Goal: Find specific page/section: Find specific page/section

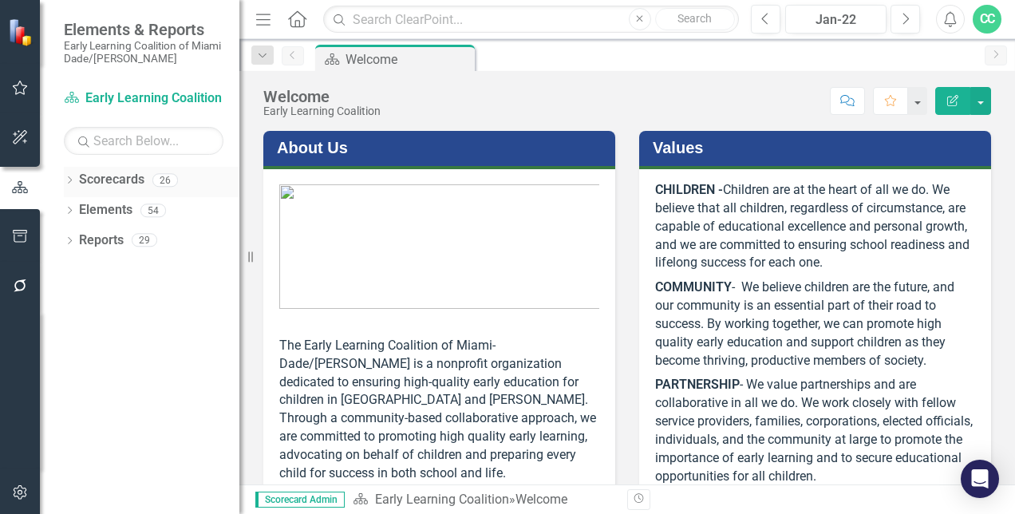
click at [70, 185] on div "Dropdown" at bounding box center [69, 183] width 11 height 14
click at [82, 214] on div "Dropdown" at bounding box center [78, 210] width 12 height 14
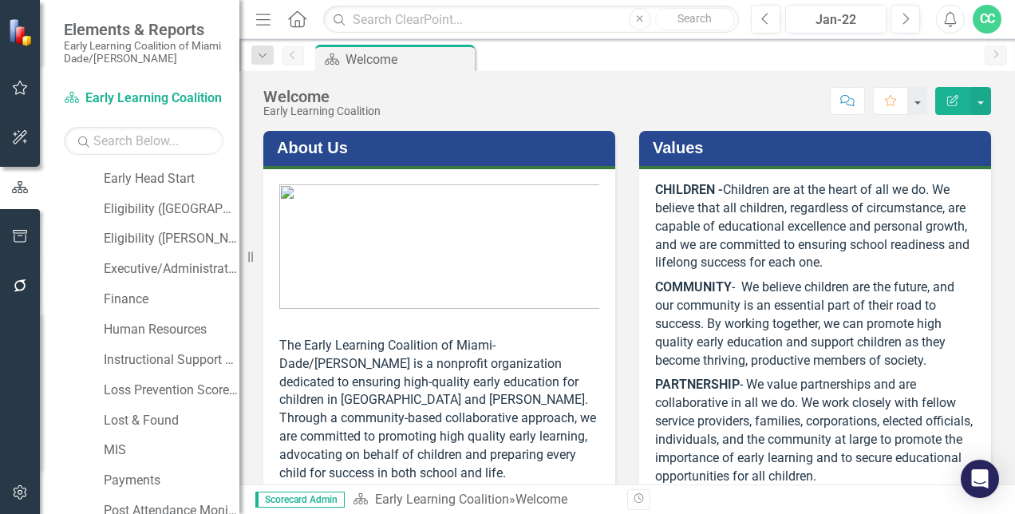
scroll to position [319, 0]
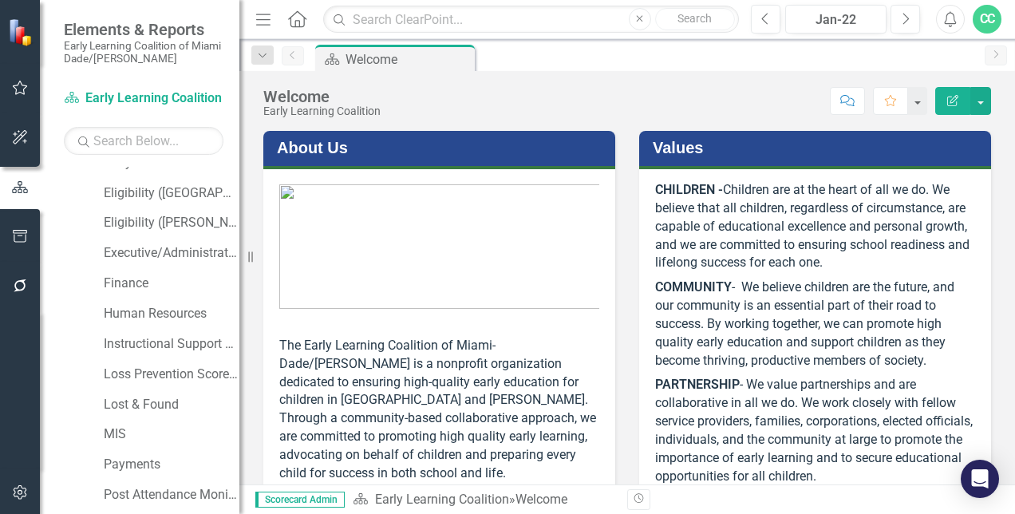
click at [174, 299] on div "Finance" at bounding box center [164, 286] width 152 height 30
click at [169, 307] on link "Human Resources" at bounding box center [172, 314] width 136 height 18
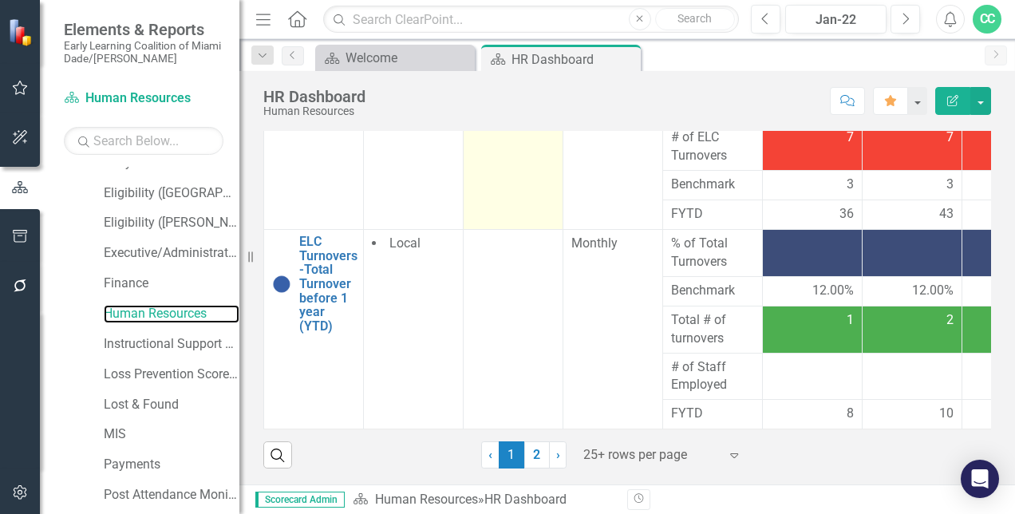
scroll to position [348, 0]
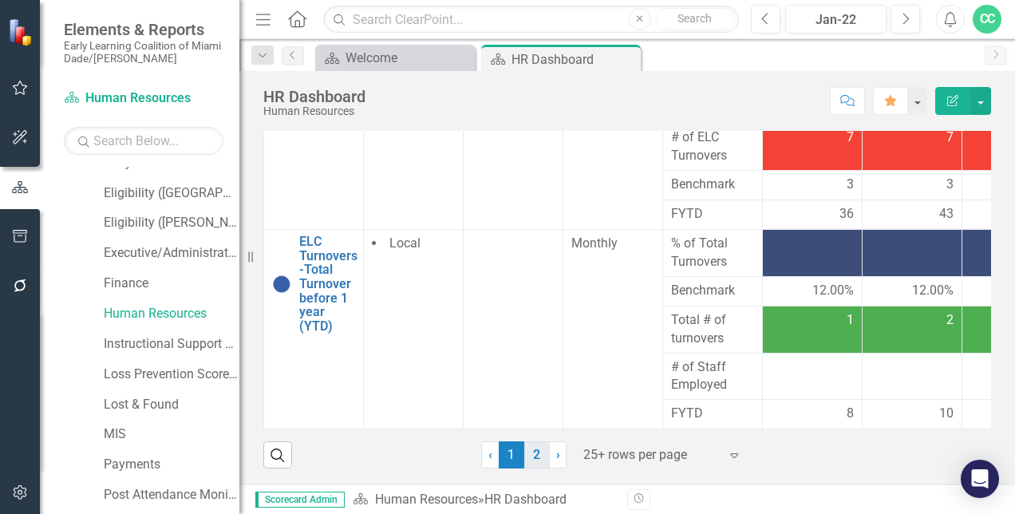
click at [531, 453] on link "2" at bounding box center [537, 454] width 26 height 27
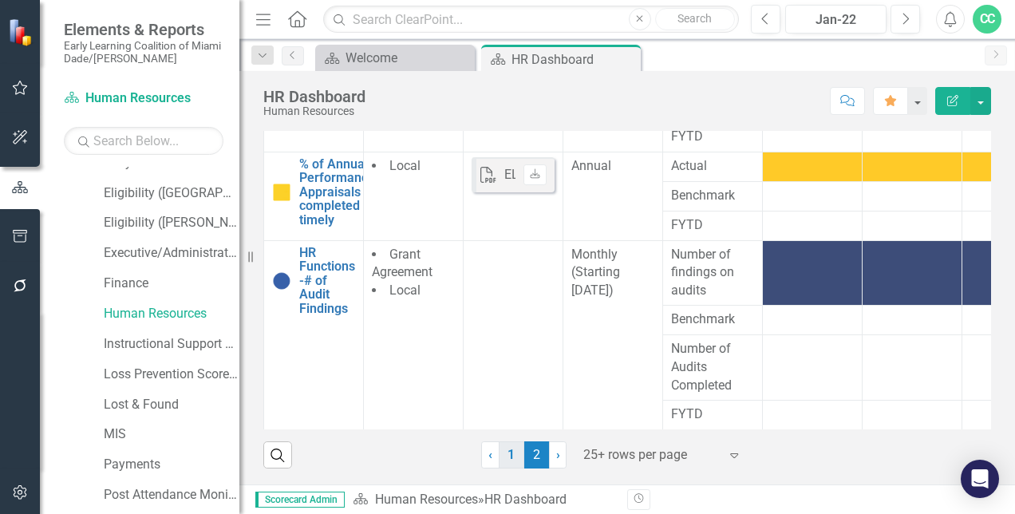
click at [507, 452] on link "1" at bounding box center [512, 454] width 26 height 27
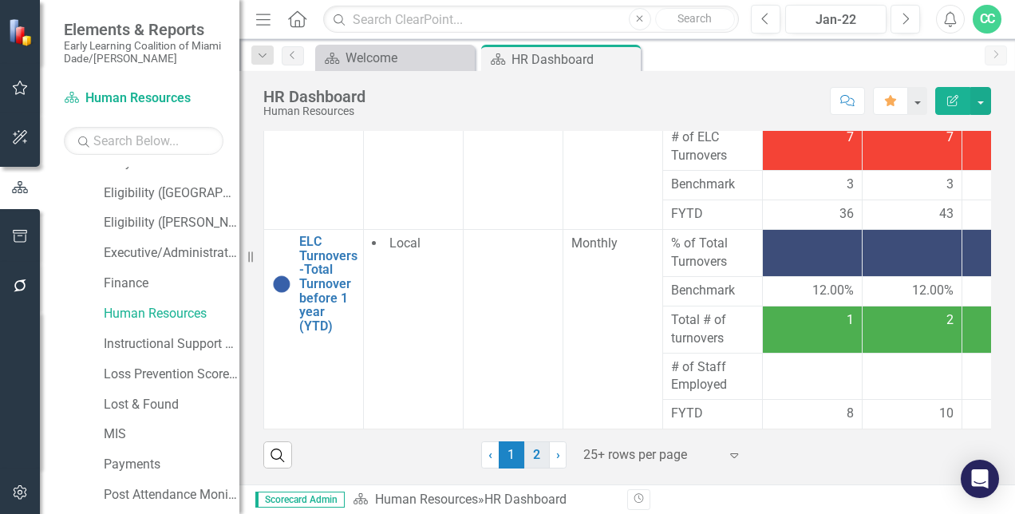
click at [524, 453] on link "2" at bounding box center [537, 454] width 26 height 27
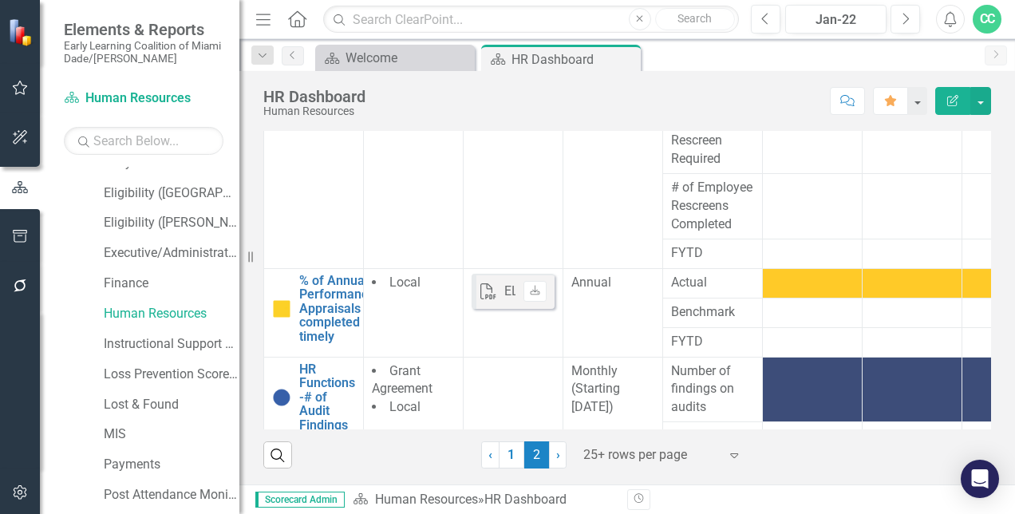
scroll to position [466, 0]
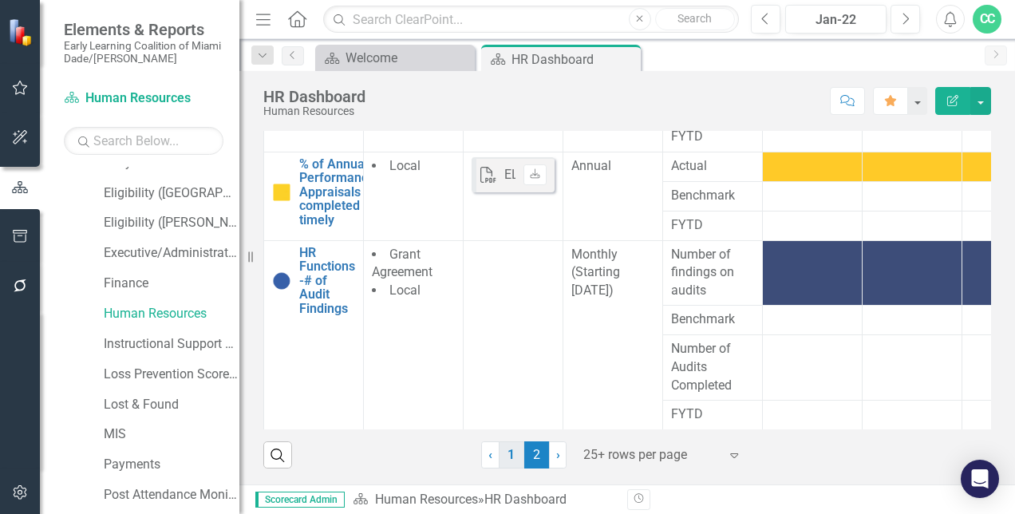
click at [511, 468] on link "1" at bounding box center [512, 454] width 26 height 27
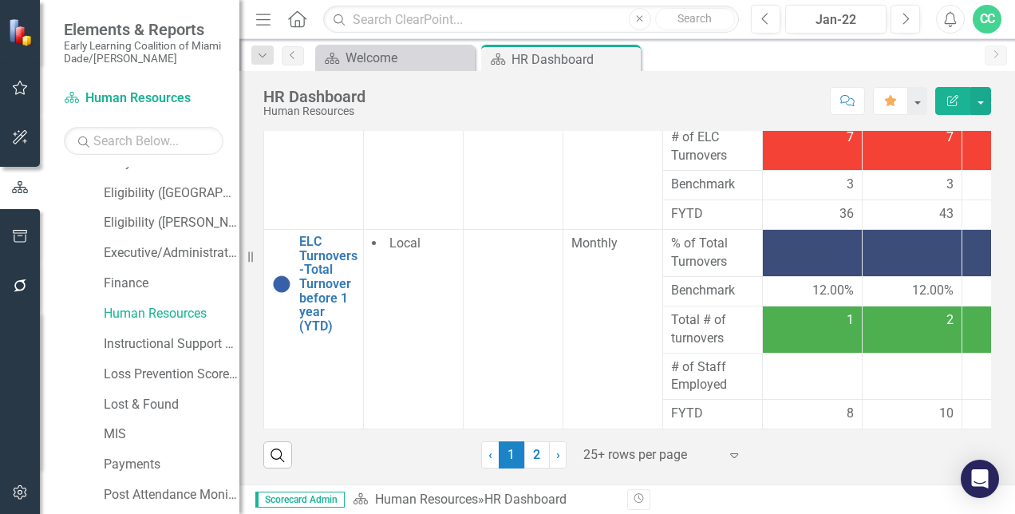
scroll to position [565, 0]
click at [538, 468] on link "2" at bounding box center [537, 454] width 26 height 27
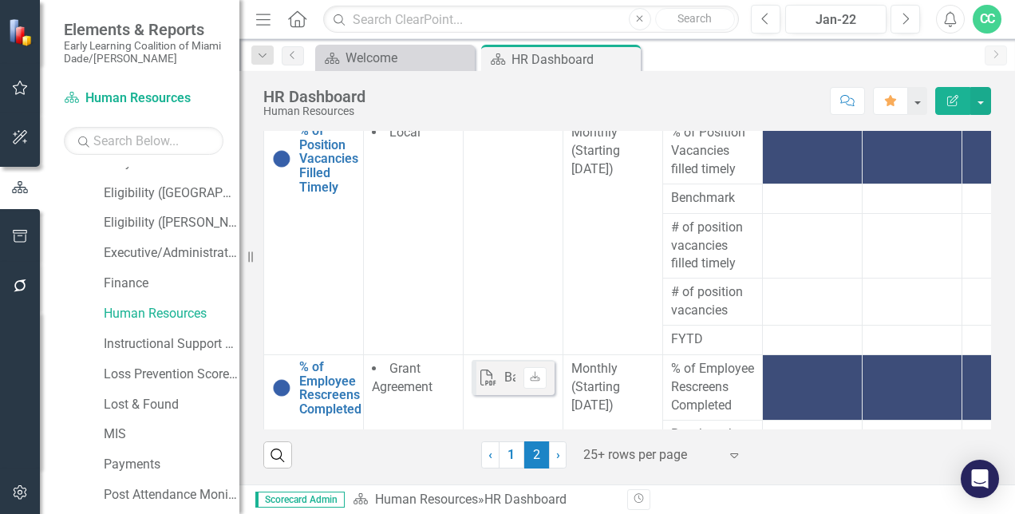
scroll to position [399, 0]
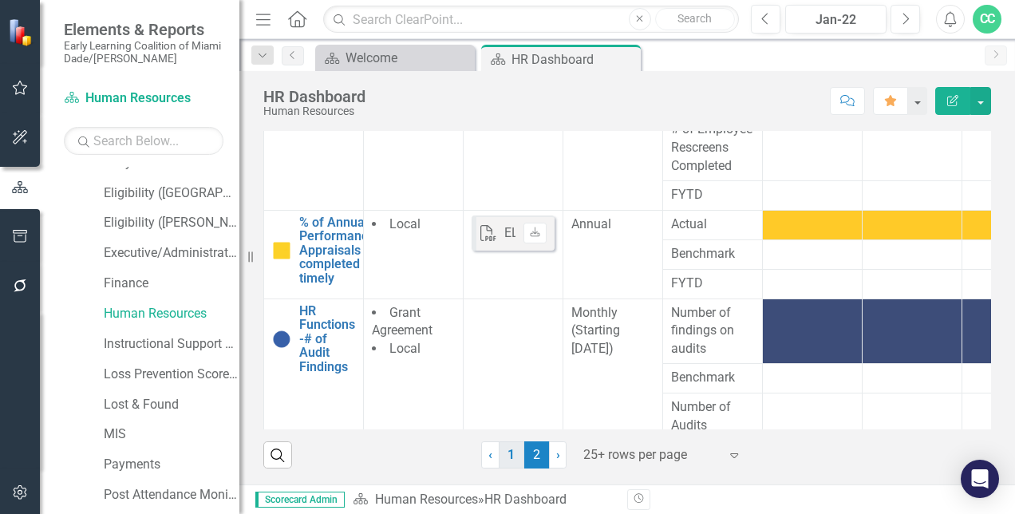
click at [507, 445] on link "1" at bounding box center [512, 454] width 26 height 27
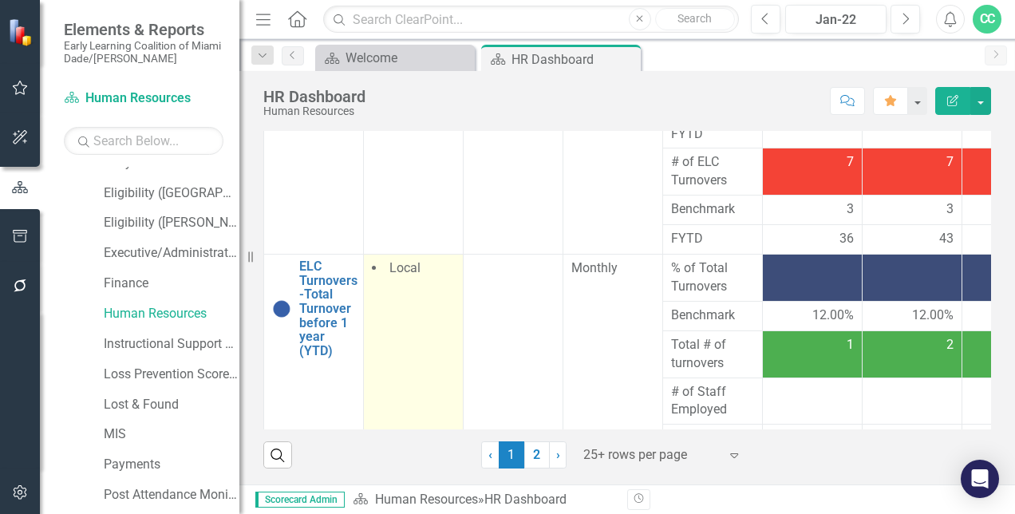
scroll to position [565, 0]
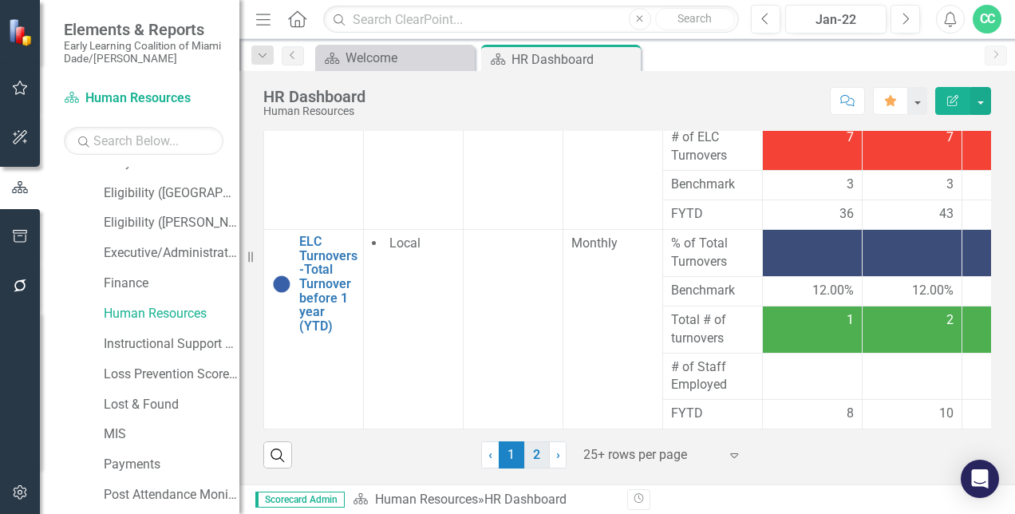
click at [524, 456] on link "2" at bounding box center [537, 454] width 26 height 27
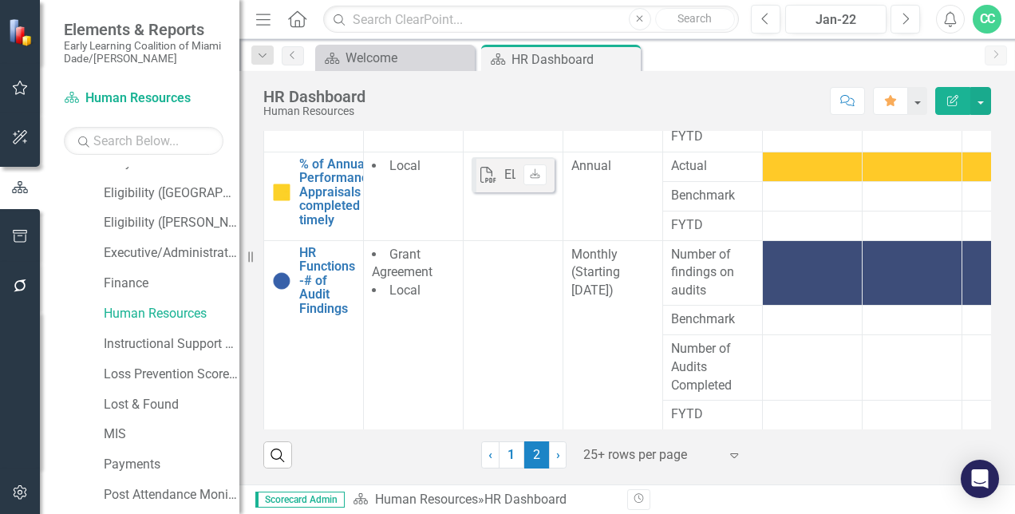
scroll to position [348, 0]
click at [511, 457] on link "1" at bounding box center [512, 454] width 26 height 27
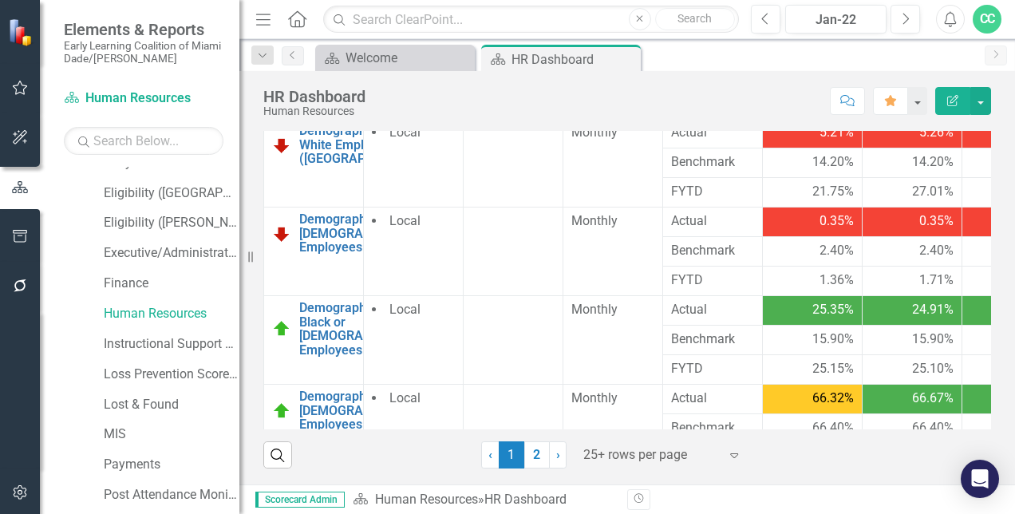
scroll to position [0, 0]
click at [530, 460] on link "2" at bounding box center [537, 454] width 26 height 27
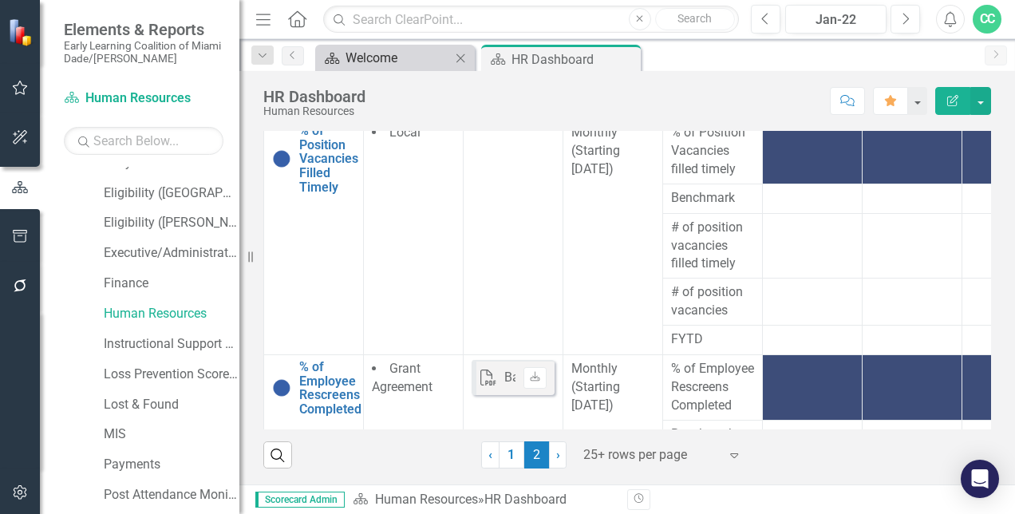
click at [428, 63] on div "Welcome" at bounding box center [398, 58] width 105 height 20
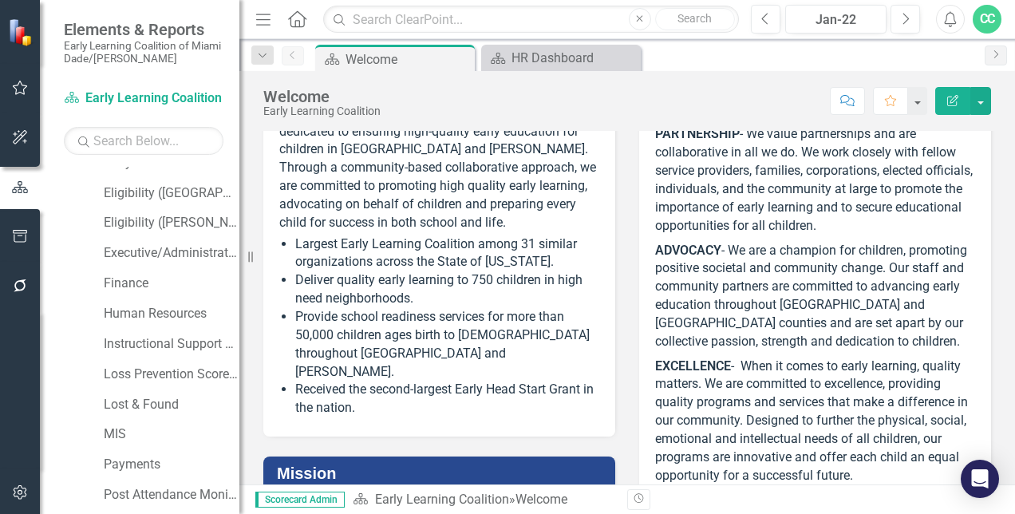
scroll to position [239, 0]
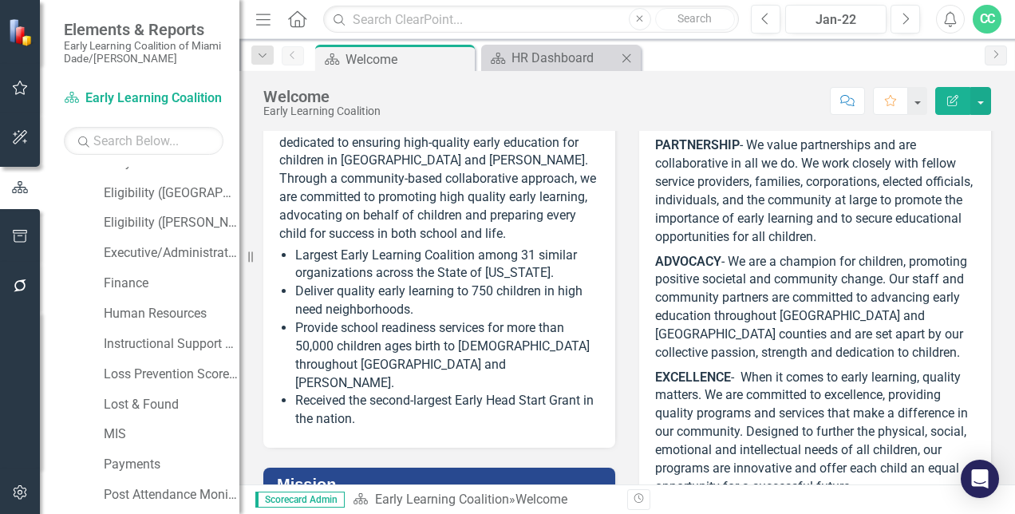
click at [549, 69] on div "Scorecard HR Dashboard Close" at bounding box center [561, 58] width 160 height 26
click at [549, 62] on div "HR Dashboard" at bounding box center [563, 58] width 105 height 20
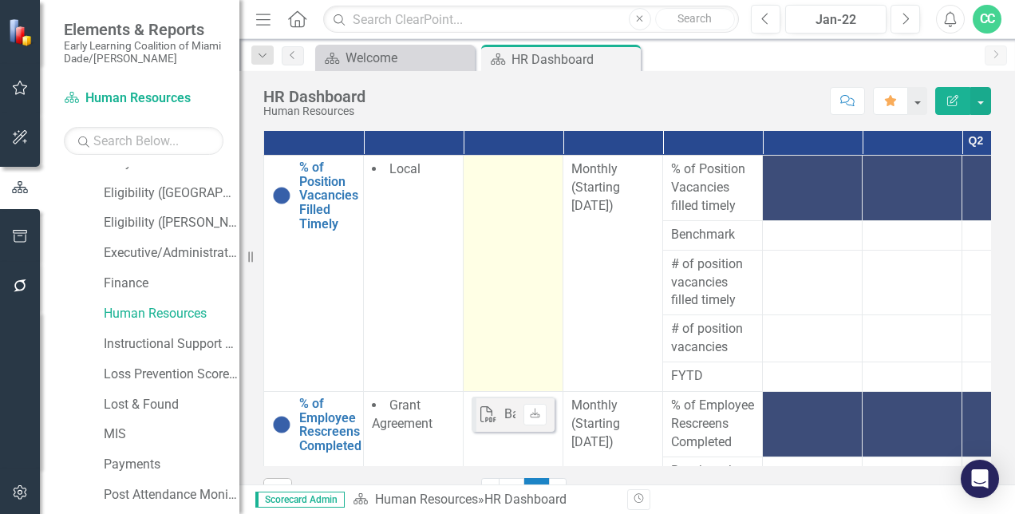
scroll to position [348, 0]
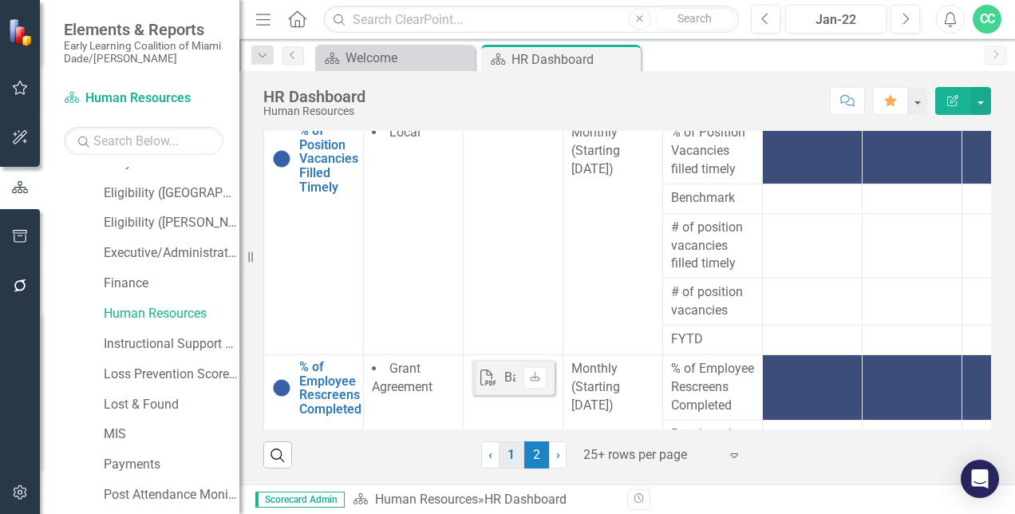
click at [506, 457] on link "1" at bounding box center [512, 454] width 26 height 27
